Goal: Task Accomplishment & Management: Manage account settings

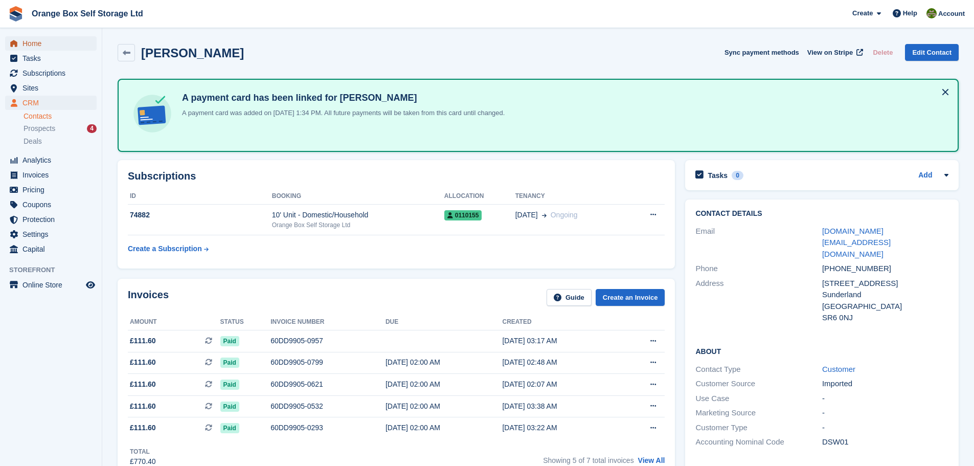
click at [61, 47] on span "Home" at bounding box center [53, 43] width 61 height 14
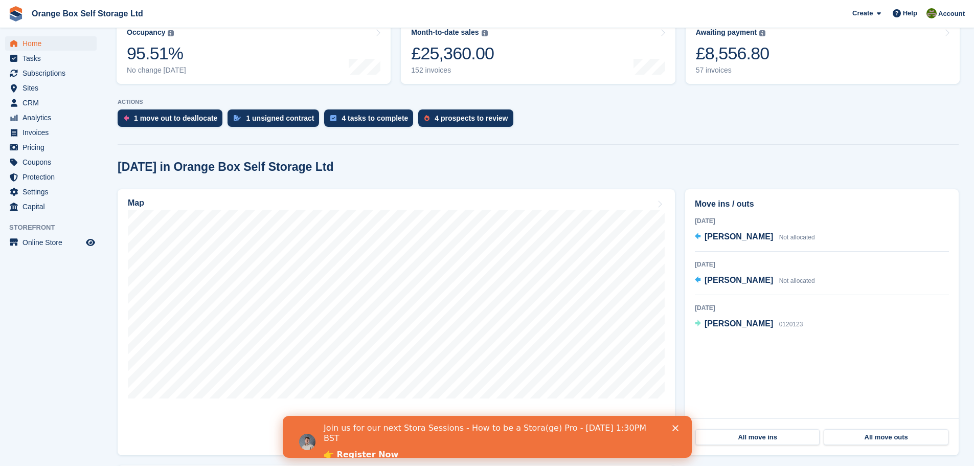
scroll to position [153, 0]
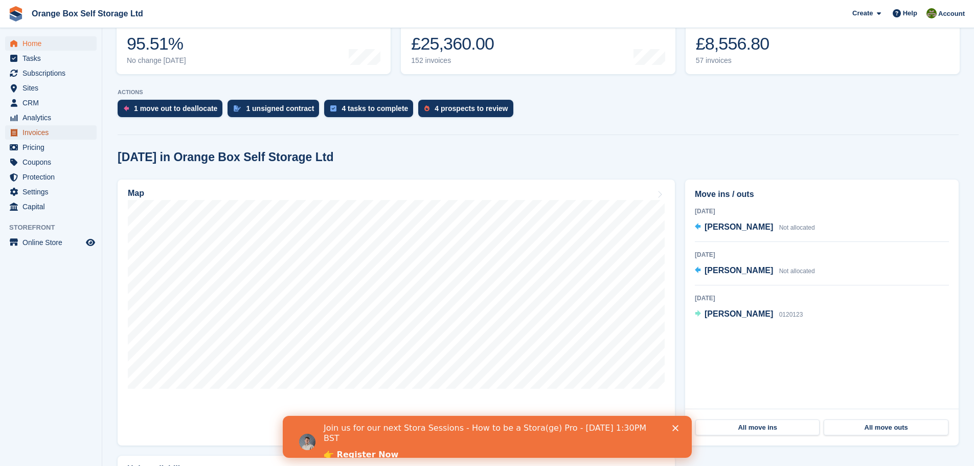
click at [43, 130] on span "Invoices" at bounding box center [53, 132] width 61 height 14
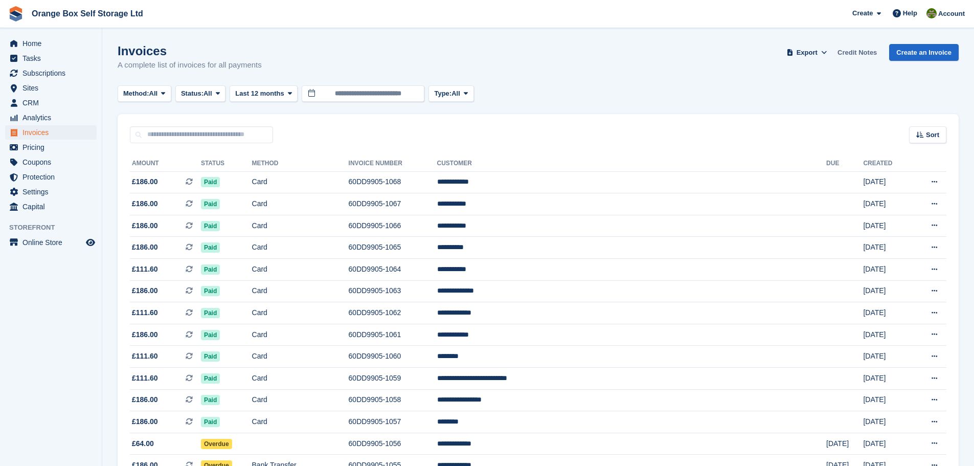
click at [856, 55] on link "Credit Notes" at bounding box center [858, 52] width 48 height 17
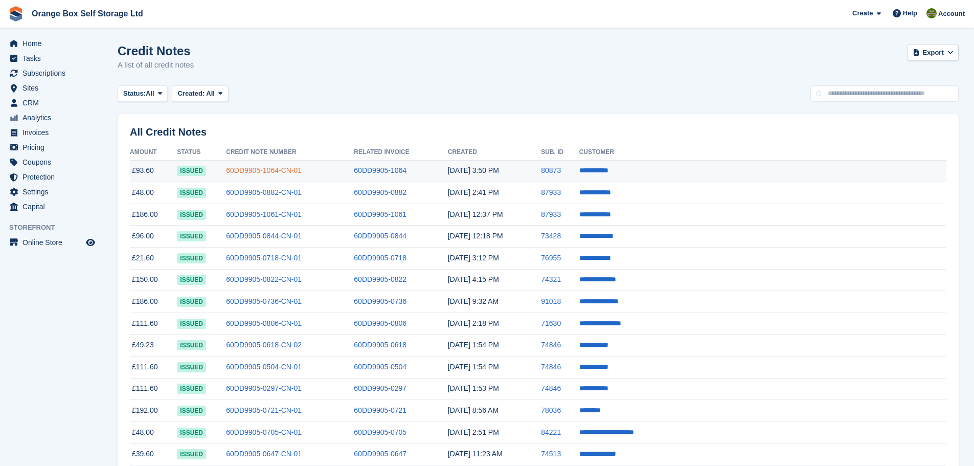
click at [302, 167] on link "60DD9905-1064-CN-01" at bounding box center [264, 170] width 76 height 8
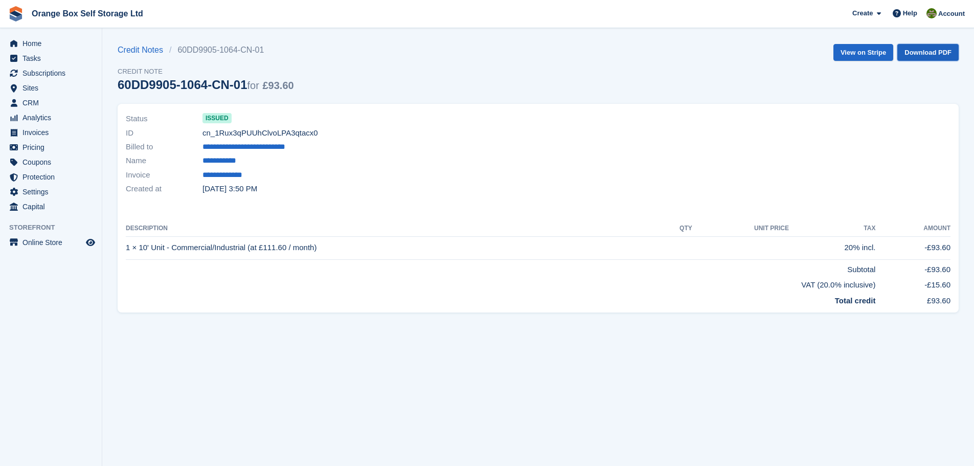
click at [924, 52] on link "Download PDF" at bounding box center [928, 52] width 61 height 17
click at [879, 56] on link "View on Stripe" at bounding box center [864, 52] width 60 height 17
click at [43, 48] on span "Home" at bounding box center [53, 43] width 61 height 14
